Goal: Information Seeking & Learning: Learn about a topic

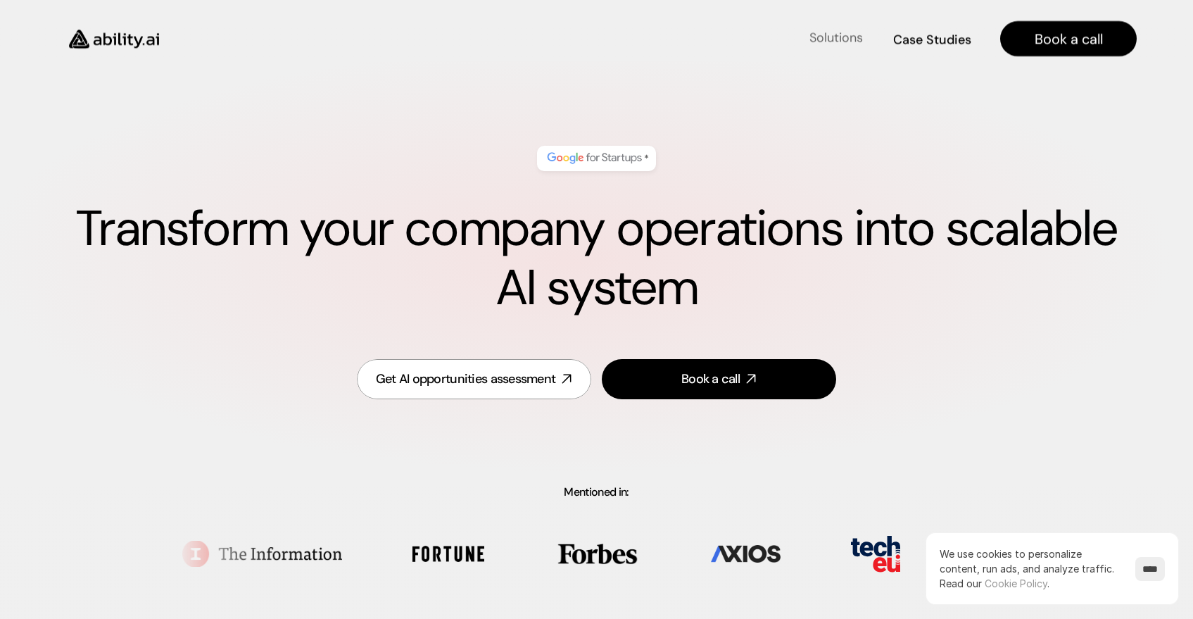
click at [811, 34] on h4 "Solutions" at bounding box center [835, 38] width 53 height 18
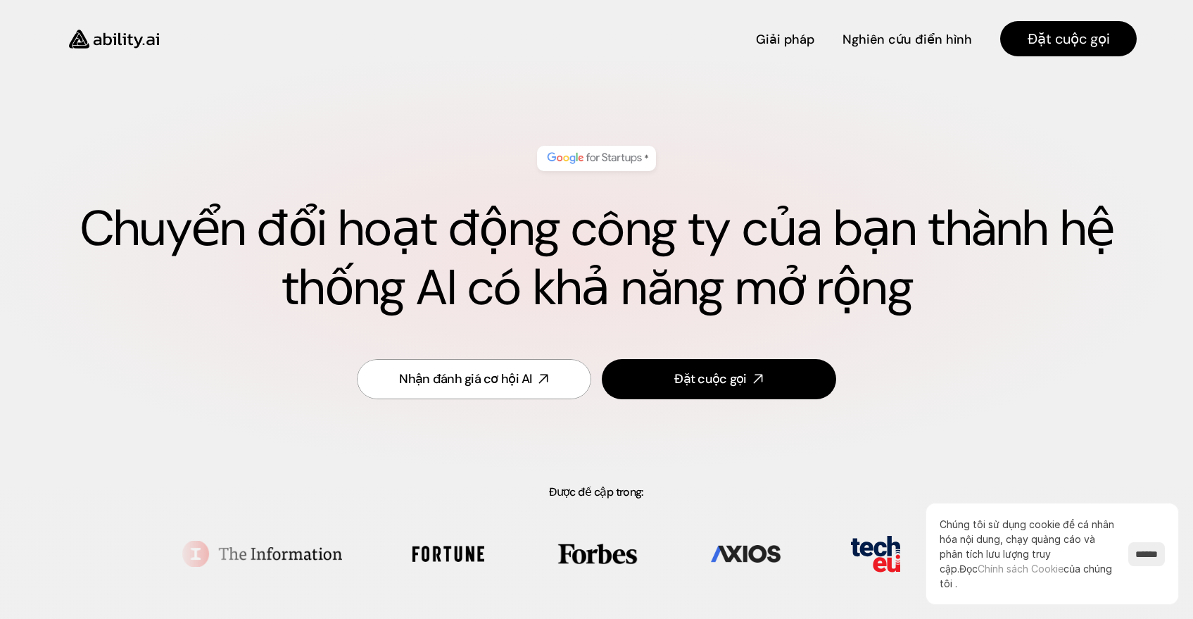
click at [302, 175] on div "* Chuyển đổi hoạt động công ty của bạn thành hệ thống AI có khả năng mở rộng" at bounding box center [596, 232] width 1080 height 200
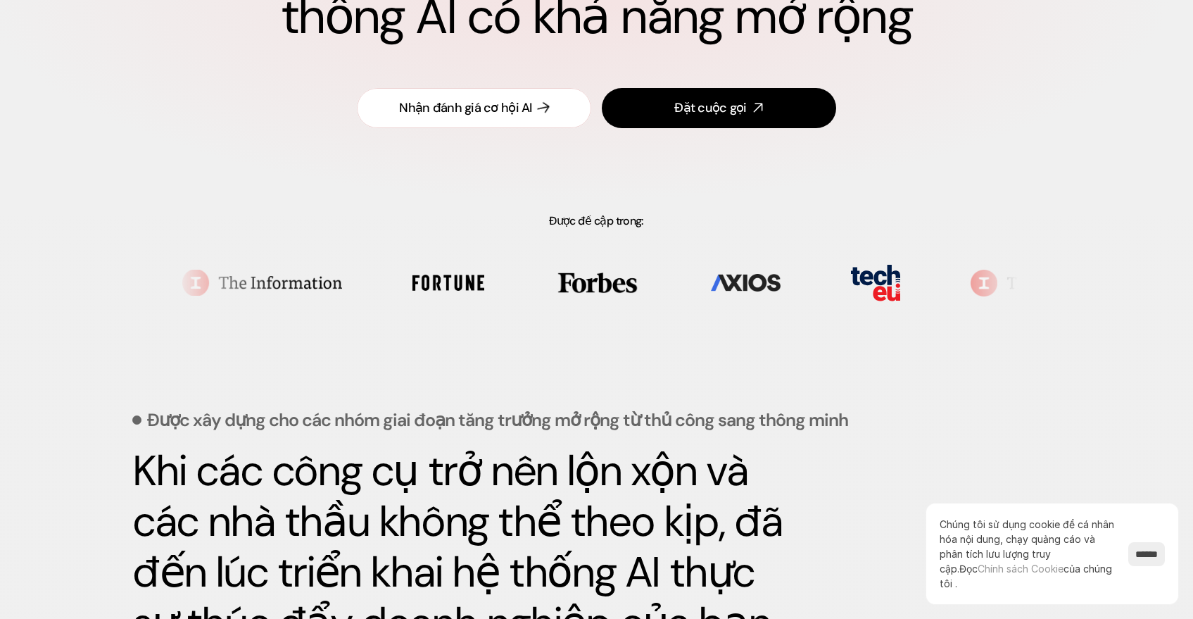
scroll to position [272, 0]
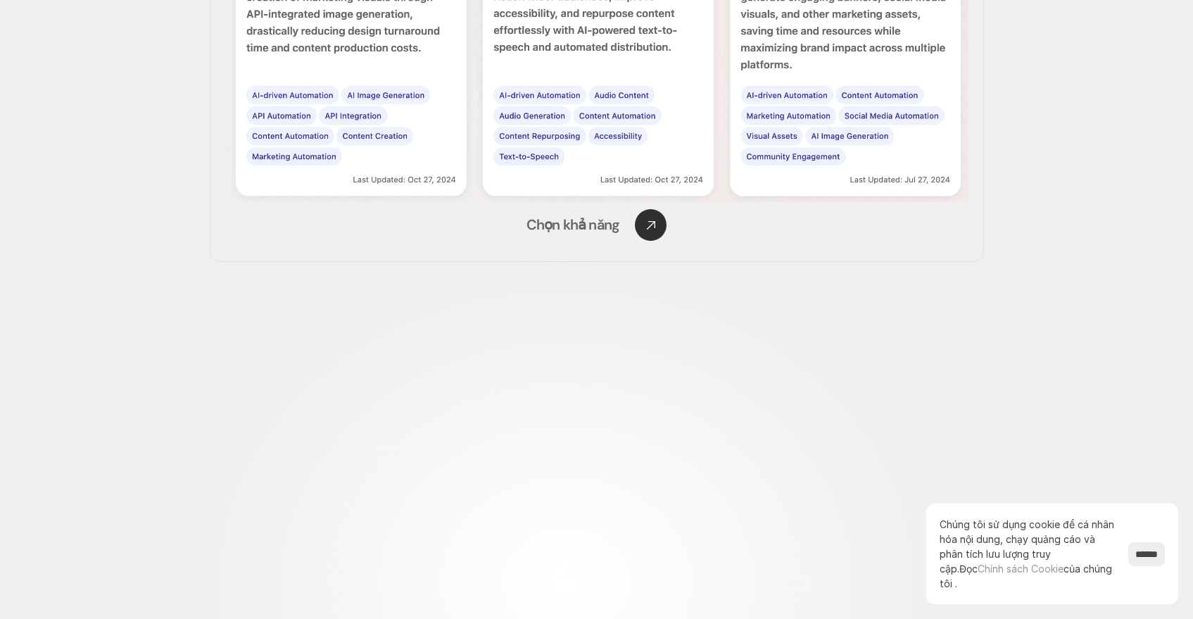
type input "****"
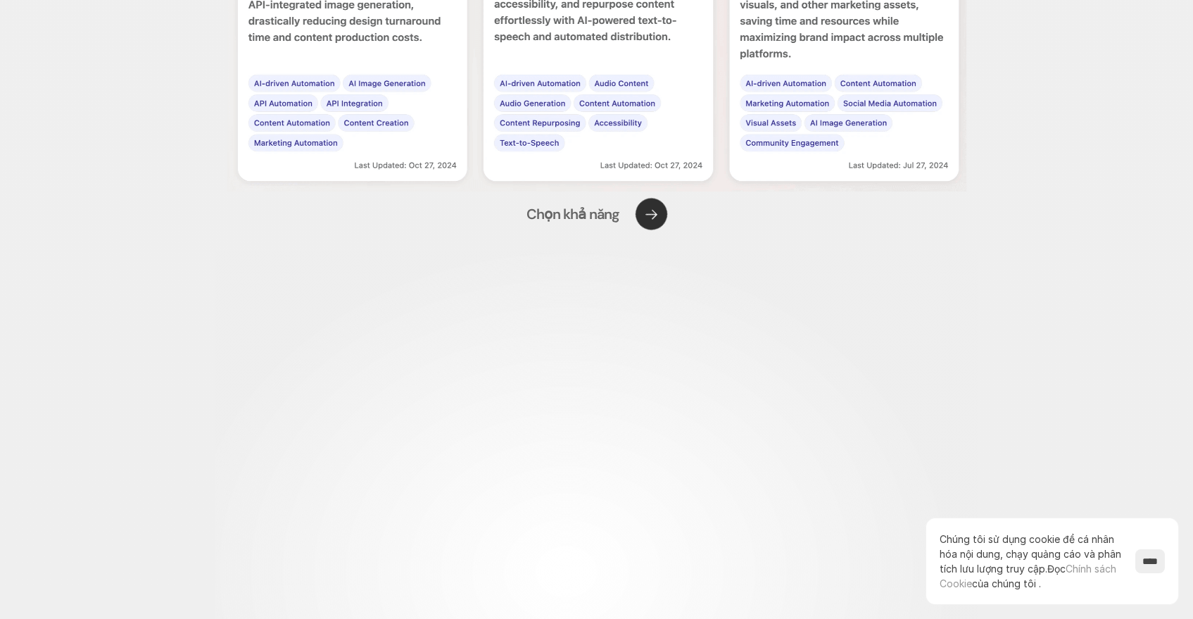
scroll to position [2608, 0]
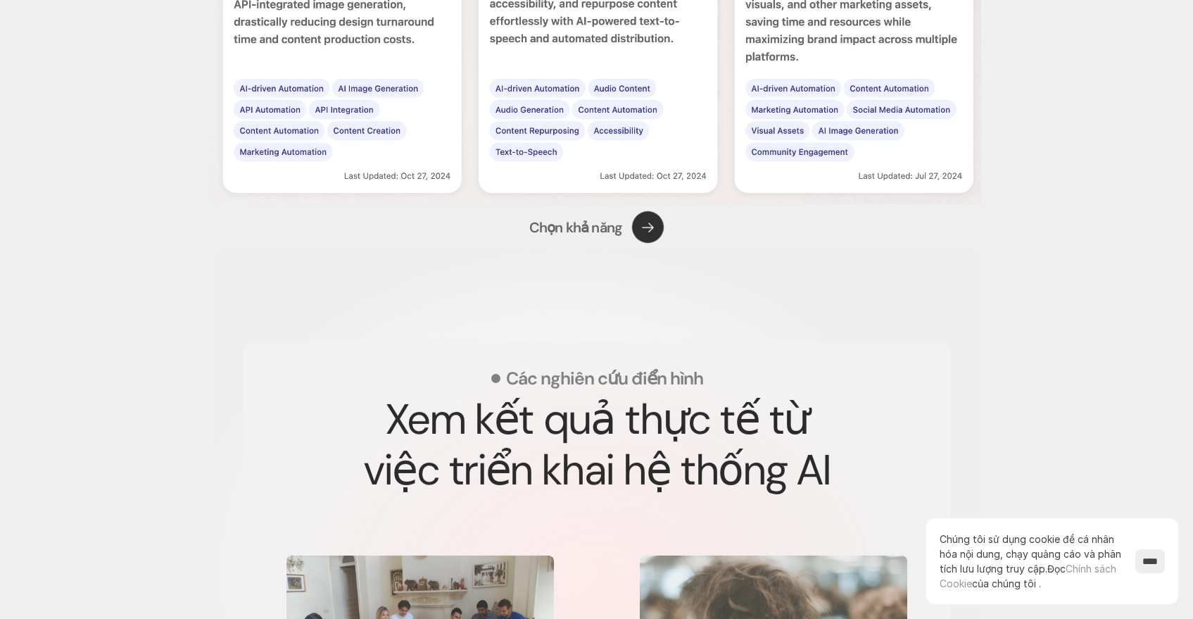
click at [637, 230] on use at bounding box center [648, 227] width 45 height 45
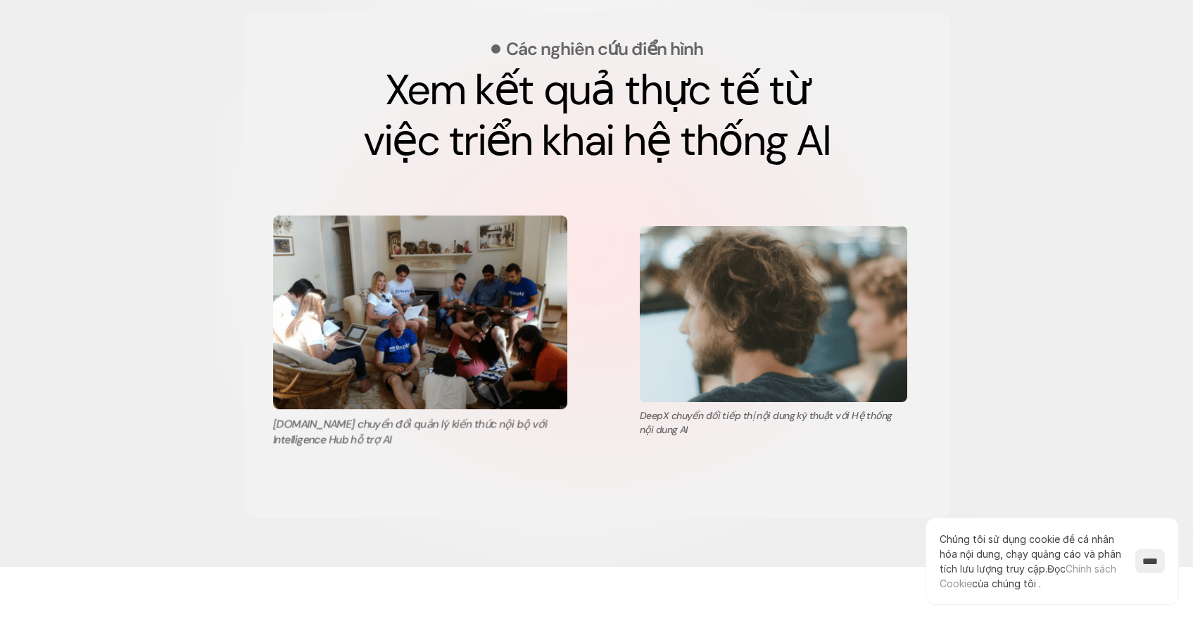
scroll to position [2933, 0]
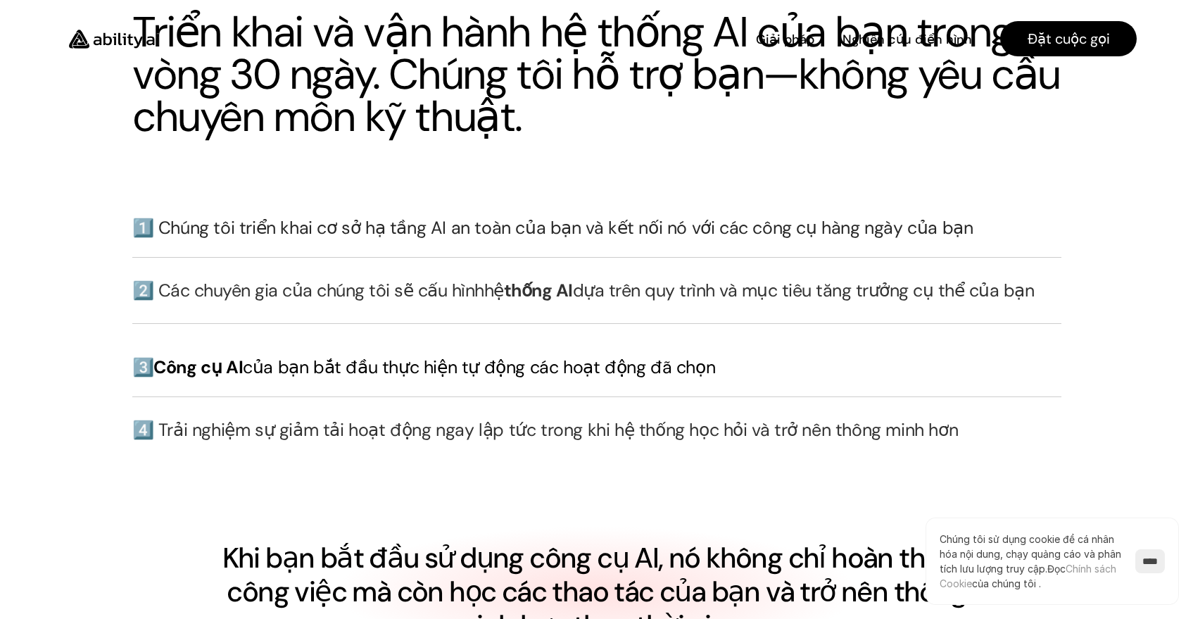
click at [417, 236] on font "1️⃣ Chúng tôi triển khai cơ sở hạ tầng AI an toàn của bạn và kết nối nó với các…" at bounding box center [552, 227] width 841 height 23
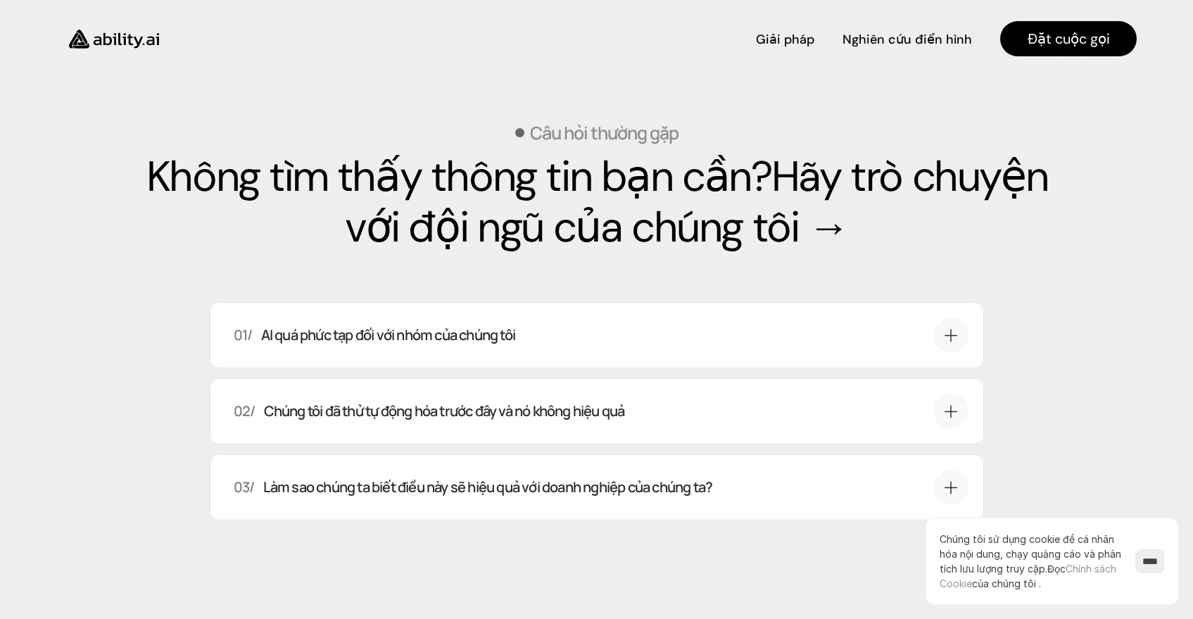
scroll to position [5031, 0]
click at [890, 37] on font "Nghiên cứu điển hình" at bounding box center [908, 37] width 122 height 17
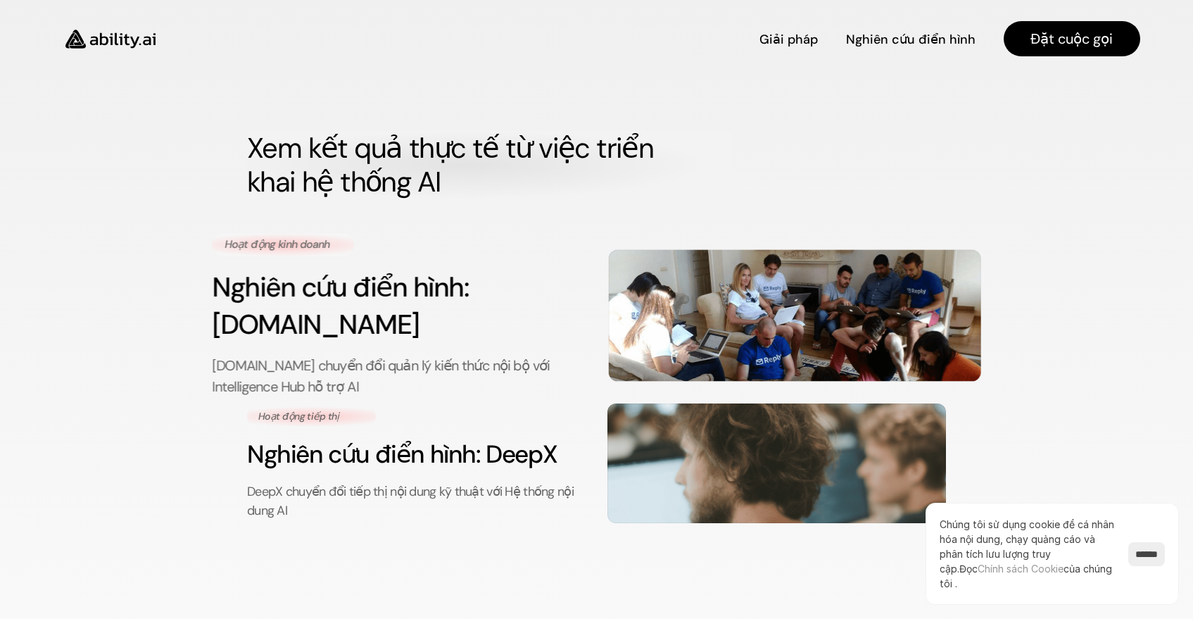
click at [450, 298] on font "Nghiên cứu điển hình: [DOMAIN_NAME]" at bounding box center [343, 305] width 263 height 74
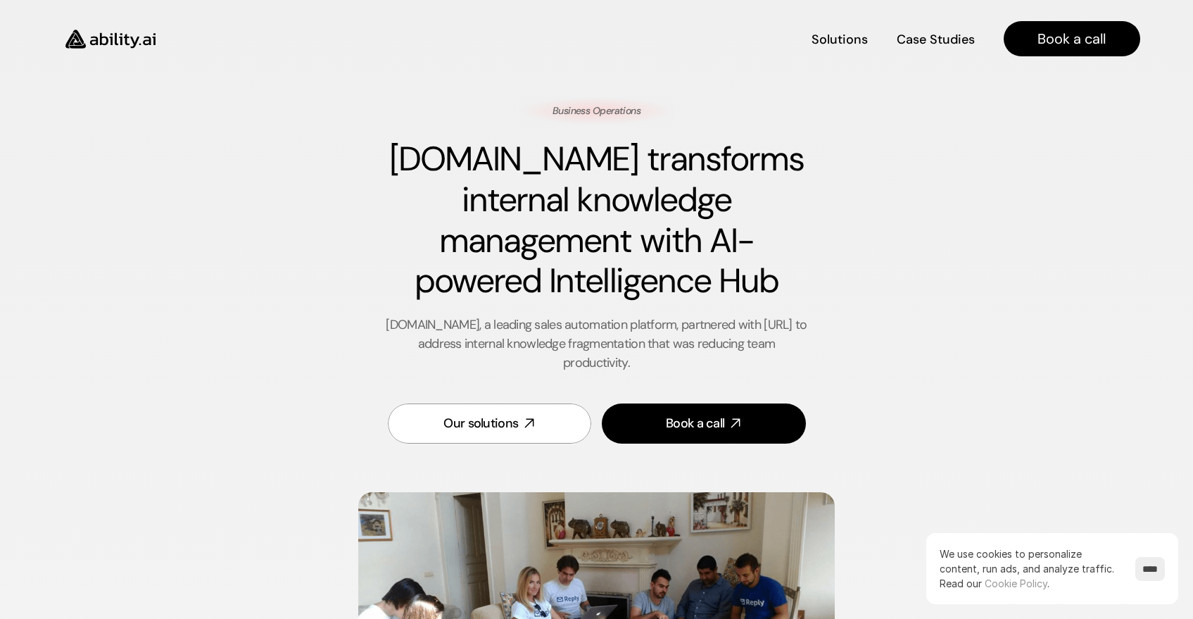
scroll to position [298, 0]
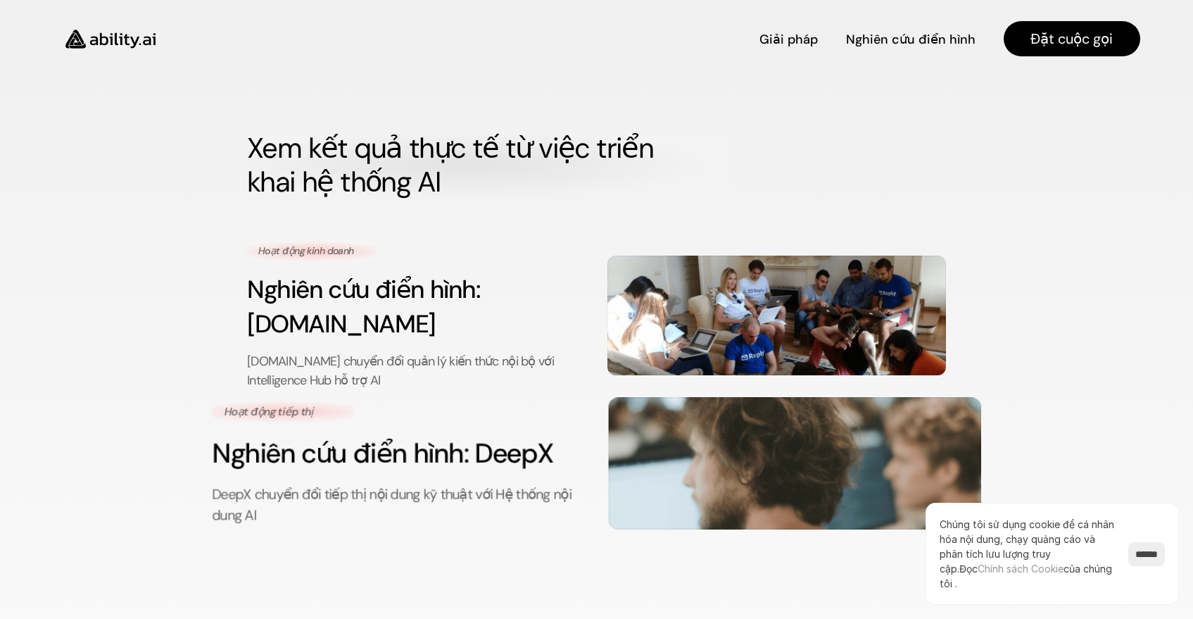
click at [344, 436] on font "Nghiên cứu điển hình: DeepX" at bounding box center [382, 454] width 341 height 36
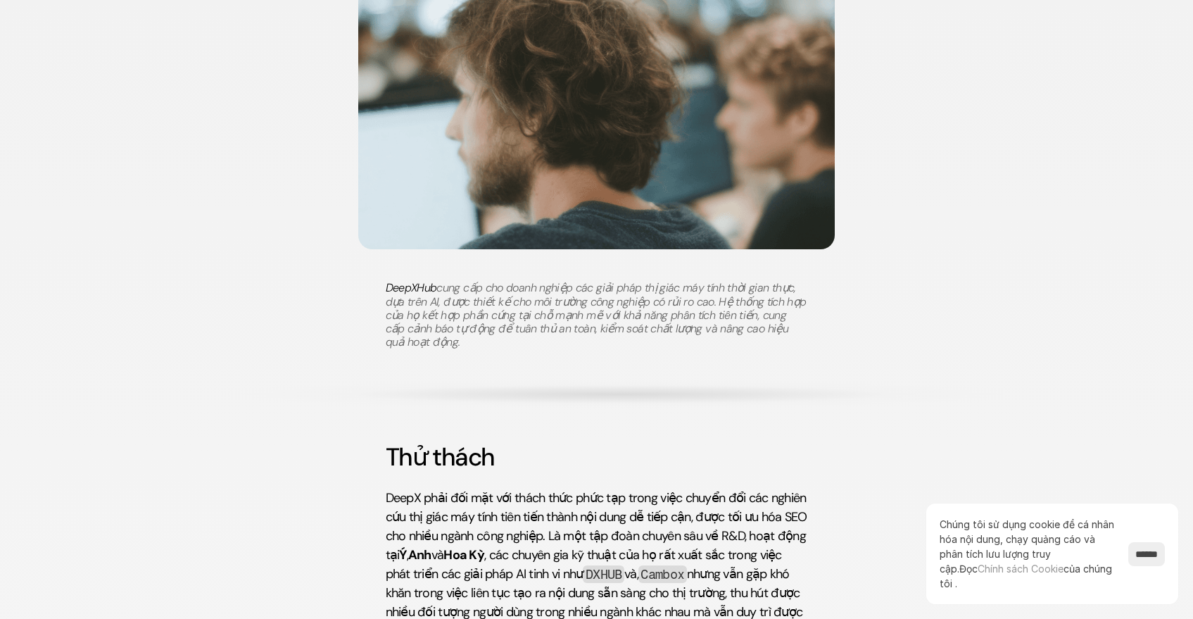
scroll to position [512, 0]
